Goal: Information Seeking & Learning: Find specific fact

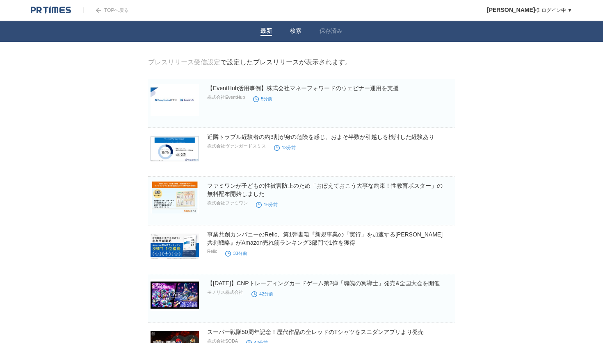
click at [296, 31] on link "検索" at bounding box center [295, 31] width 11 height 9
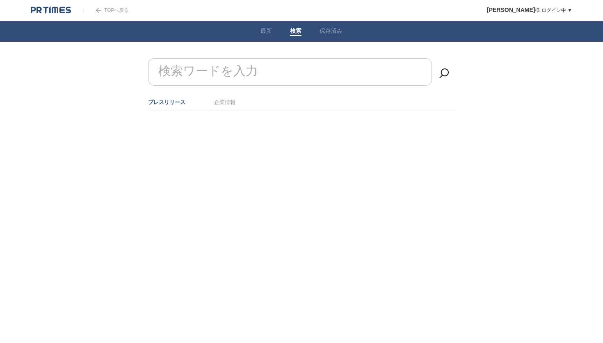
click at [232, 71] on label "検索ワードを入力" at bounding box center [208, 71] width 104 height 21
click at [232, 71] on input "検索ワードを入力" at bounding box center [290, 71] width 284 height 27
type input "提携"
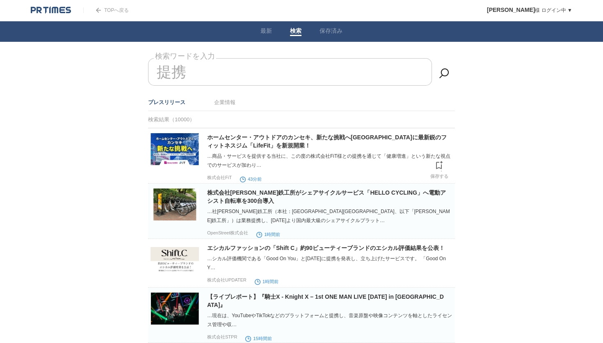
click at [165, 156] on img at bounding box center [175, 149] width 48 height 32
click at [58, 8] on img at bounding box center [51, 10] width 40 height 8
